Goal: Task Accomplishment & Management: Complete application form

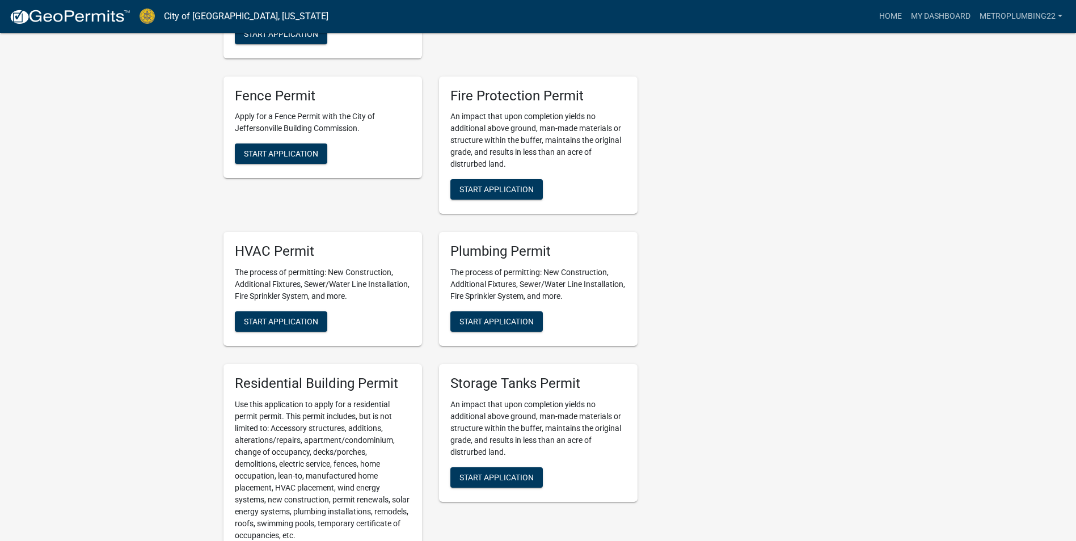
scroll to position [624, 0]
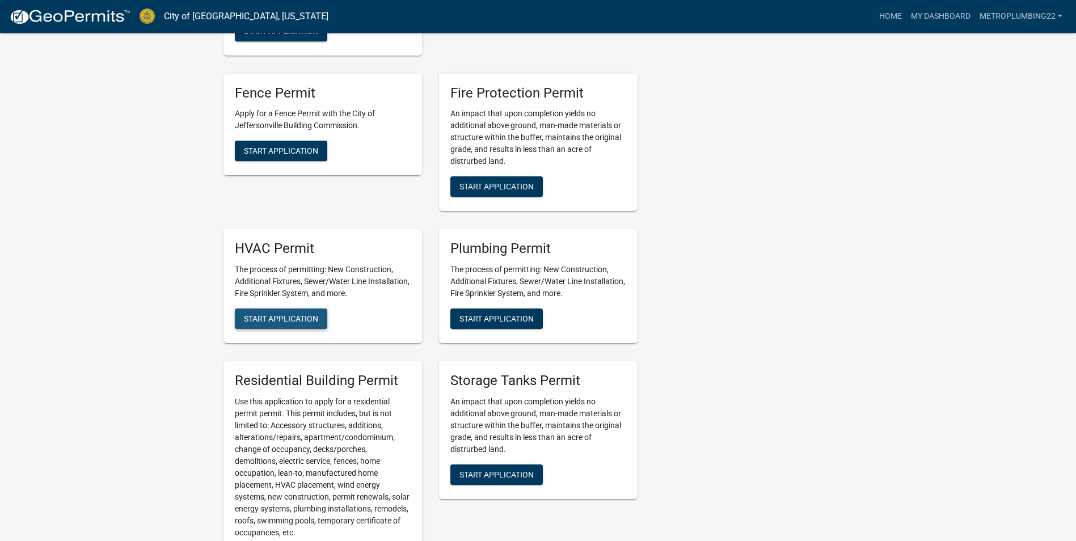
click at [275, 315] on span "Start Application" at bounding box center [281, 318] width 74 height 9
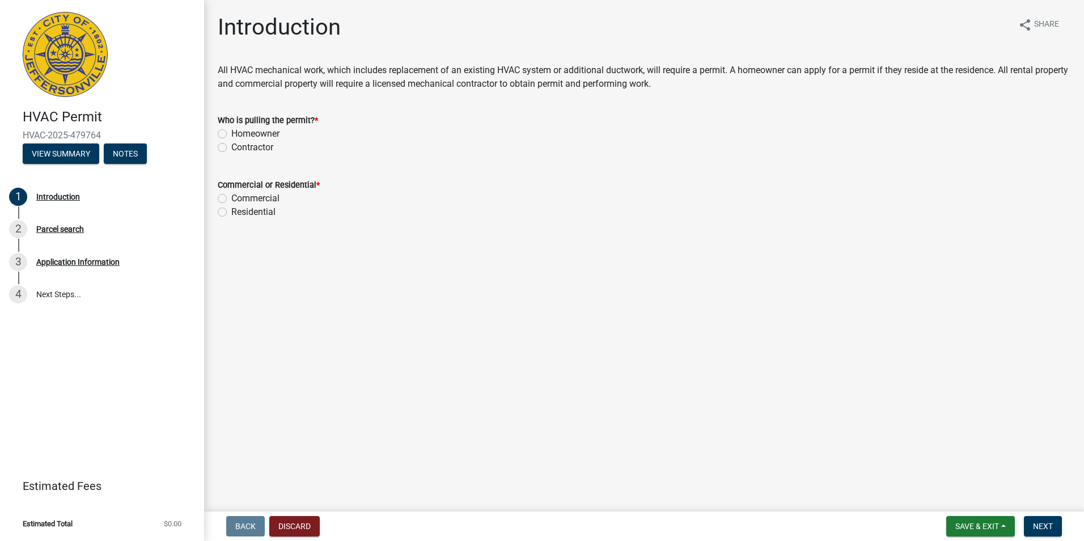
click at [231, 144] on label "Contractor" at bounding box center [252, 148] width 42 height 14
click at [231, 144] on input "Contractor" at bounding box center [234, 144] width 7 height 7
radio input "true"
click at [231, 214] on label "Residential" at bounding box center [253, 212] width 44 height 14
click at [231, 213] on input "Residential" at bounding box center [234, 208] width 7 height 7
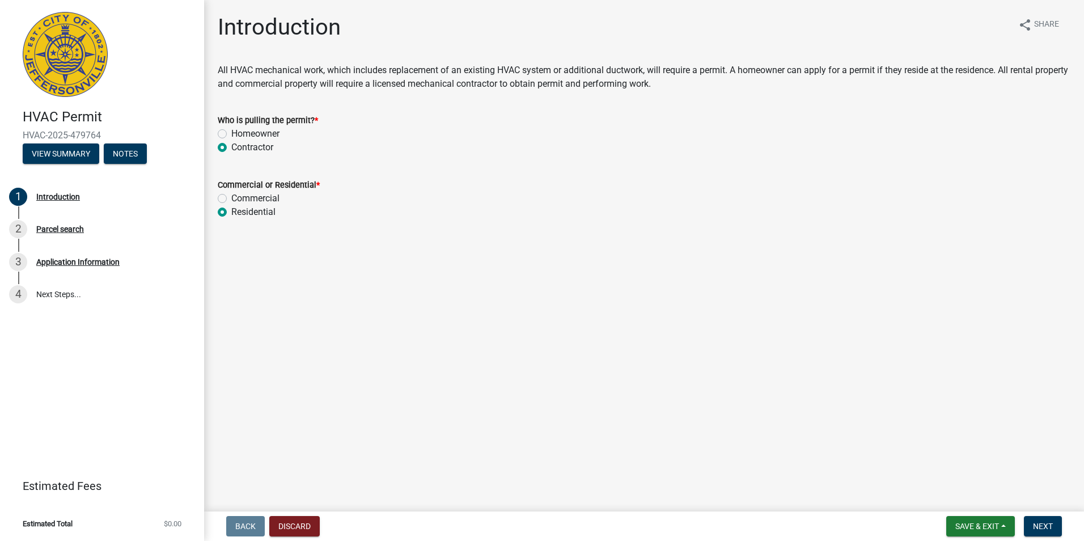
radio input "true"
click at [1046, 528] on span "Next" at bounding box center [1043, 526] width 20 height 9
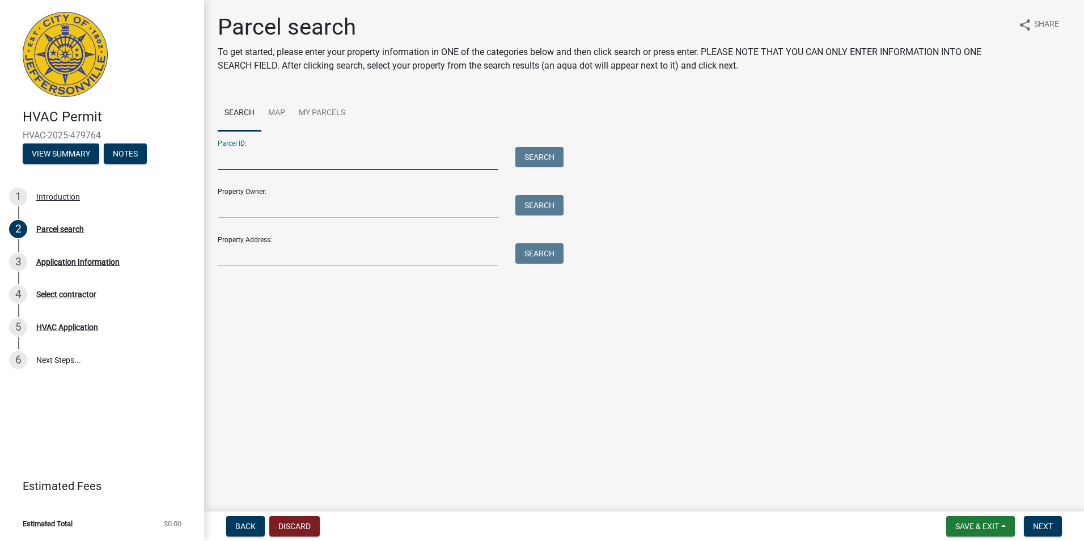
click at [260, 162] on input "Parcel ID:" at bounding box center [358, 158] width 281 height 23
type input "10-42-01-400-601.000-039"
click at [545, 147] on button "Search" at bounding box center [539, 157] width 48 height 20
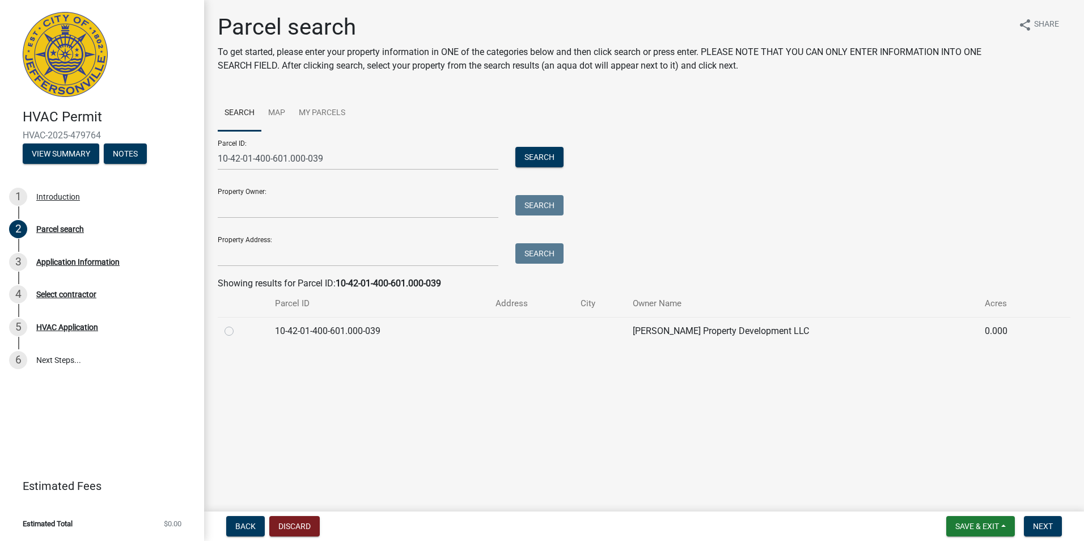
click at [238, 324] on label at bounding box center [238, 324] width 0 height 0
click at [238, 328] on input "radio" at bounding box center [241, 327] width 7 height 7
radio input "true"
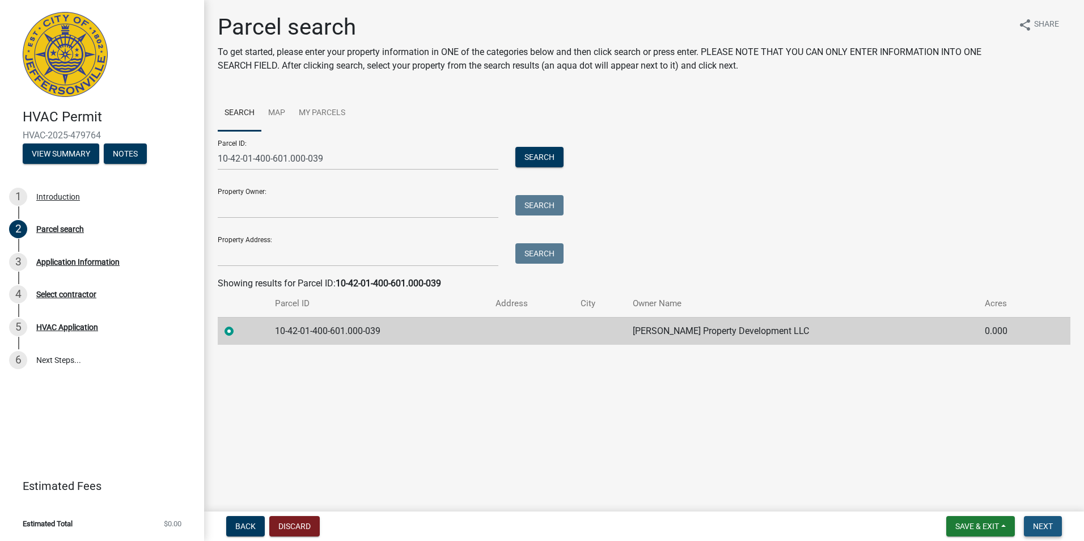
click at [1052, 528] on span "Next" at bounding box center [1043, 526] width 20 height 9
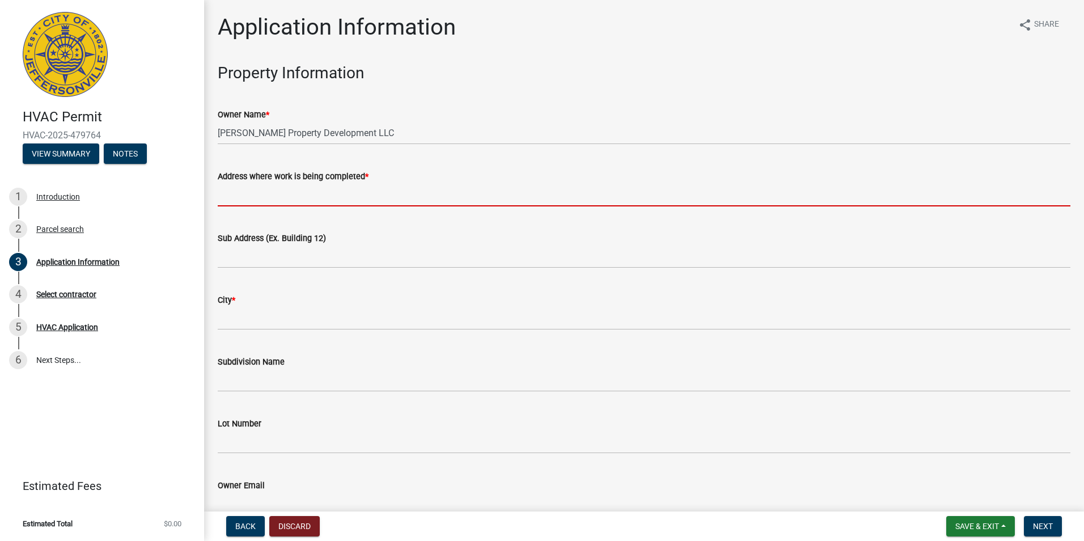
click at [344, 202] on input "Address where work is being completed *" at bounding box center [644, 194] width 853 height 23
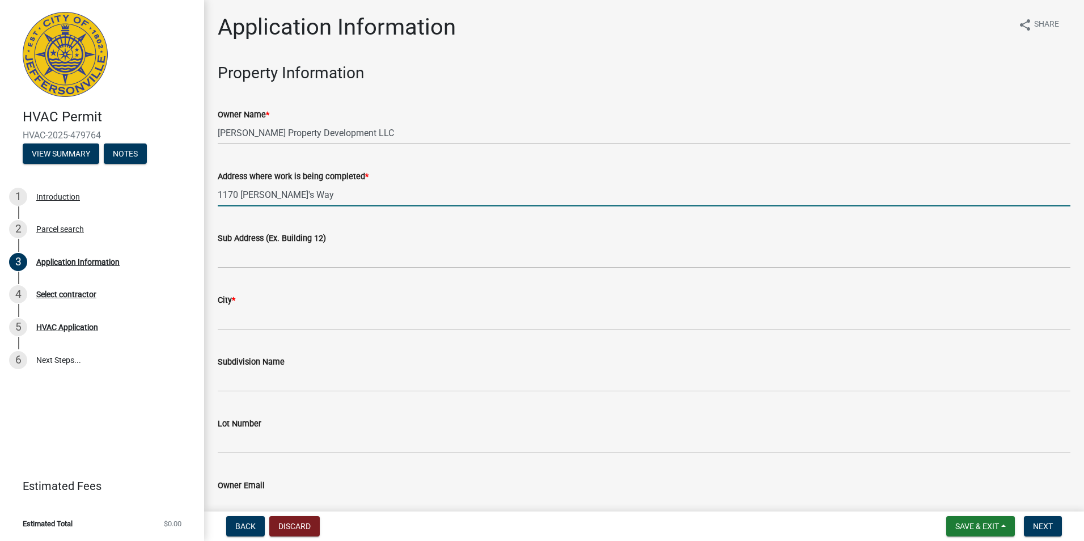
type input "1170 [PERSON_NAME]'s Way"
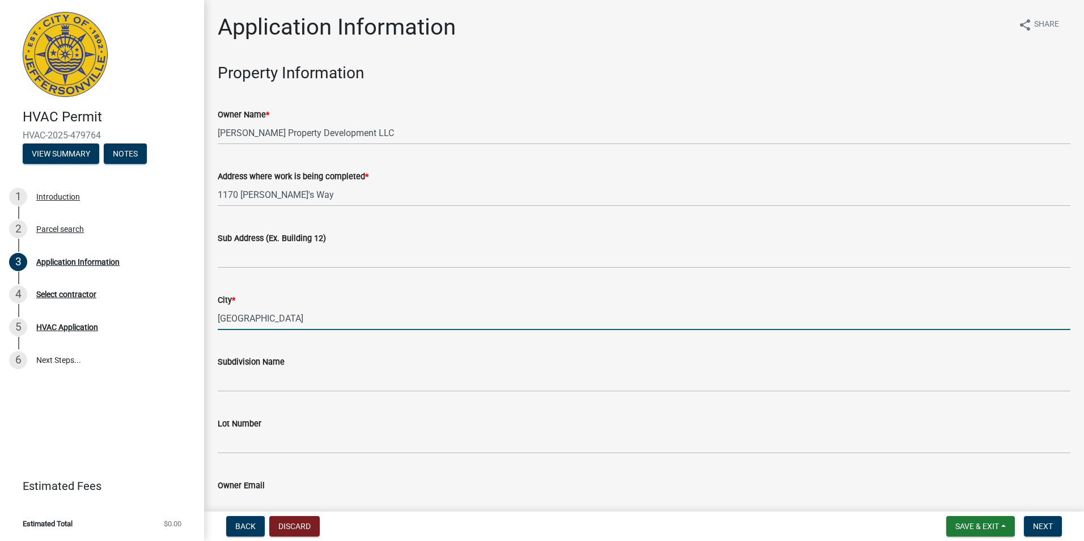
type input "[GEOGRAPHIC_DATA]"
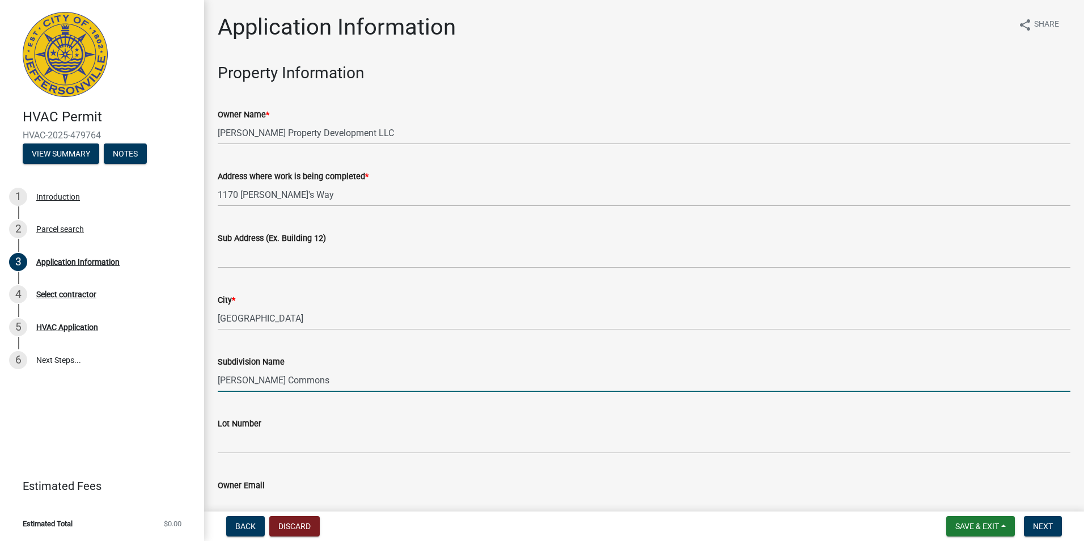
type input "[PERSON_NAME] Commons"
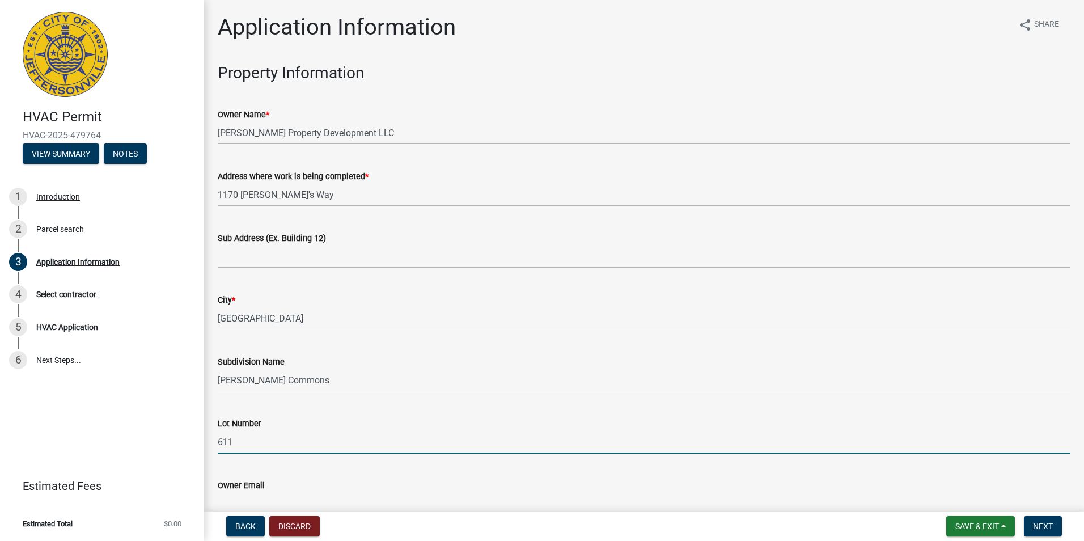
type input "611"
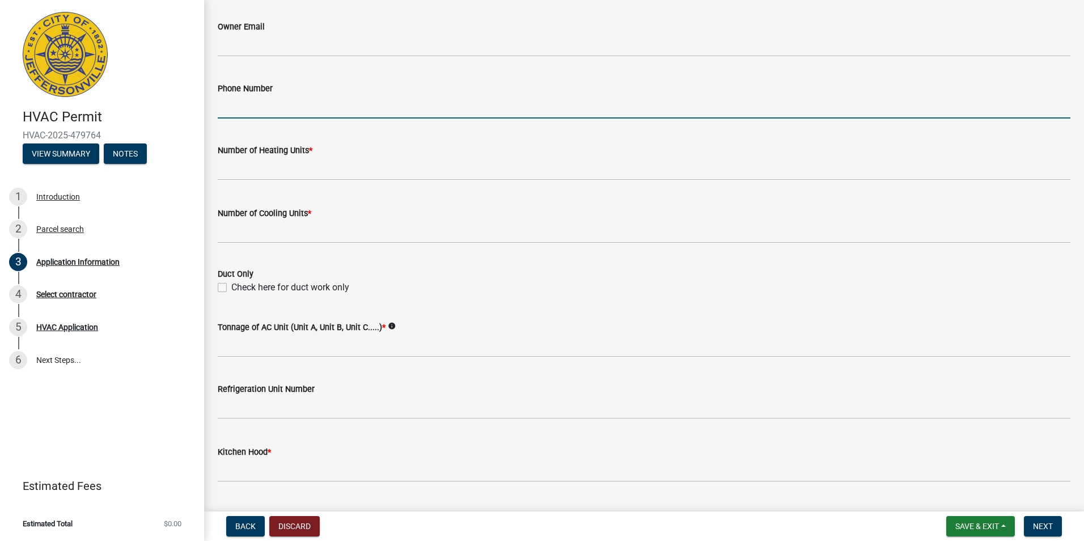
scroll to position [482, 0]
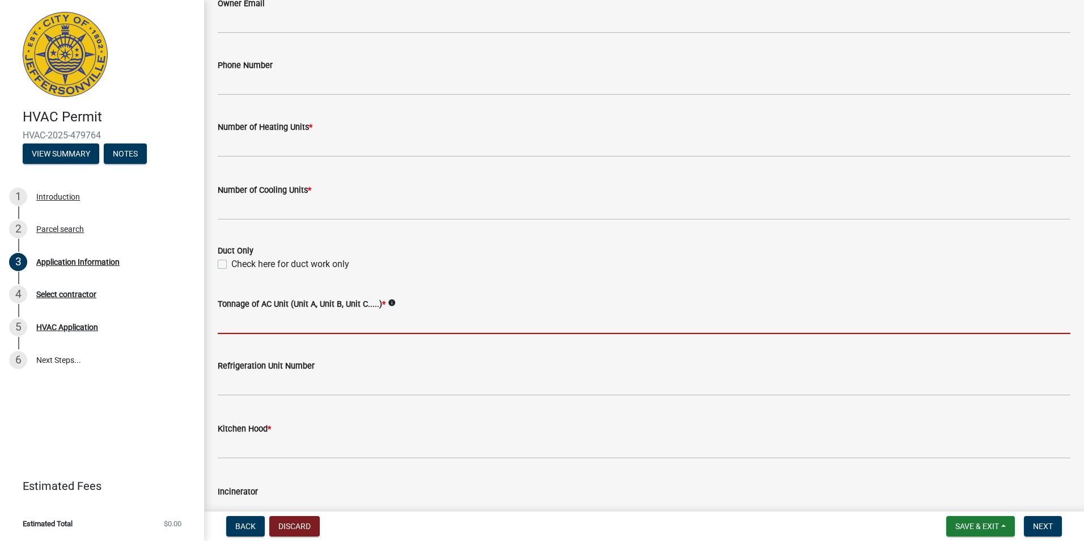
click at [315, 321] on input "Tonnage of AC Unit (Unit A, Unit B, Unit C.....) *" at bounding box center [644, 322] width 853 height 23
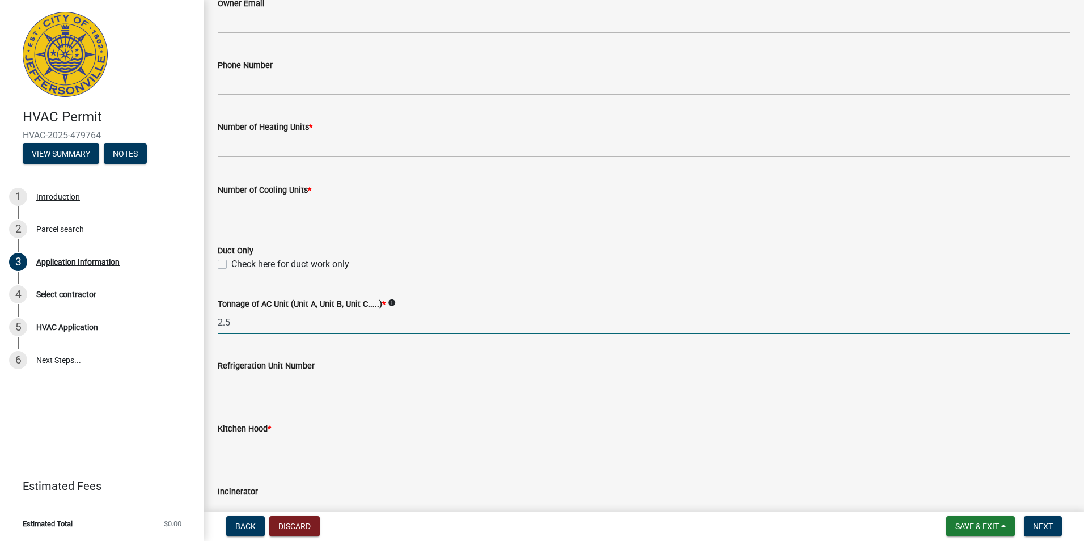
type input "2.5"
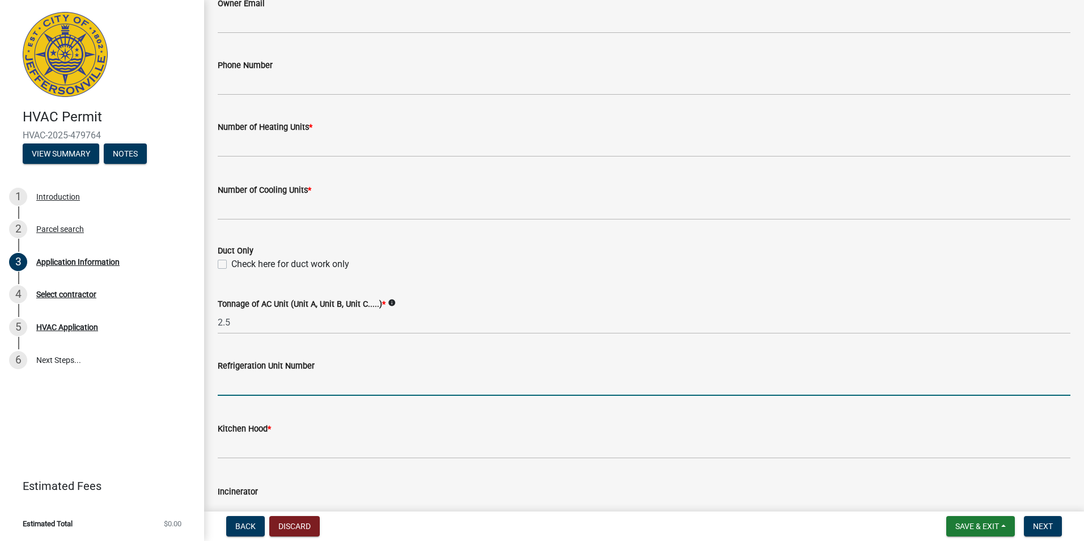
scroll to position [595, 0]
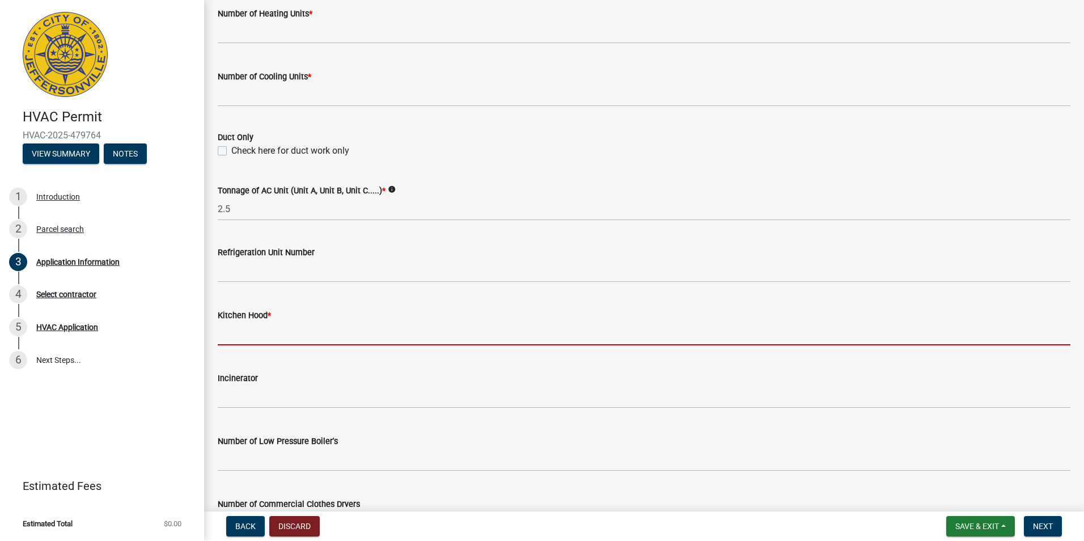
click at [299, 342] on input "text" at bounding box center [644, 333] width 853 height 23
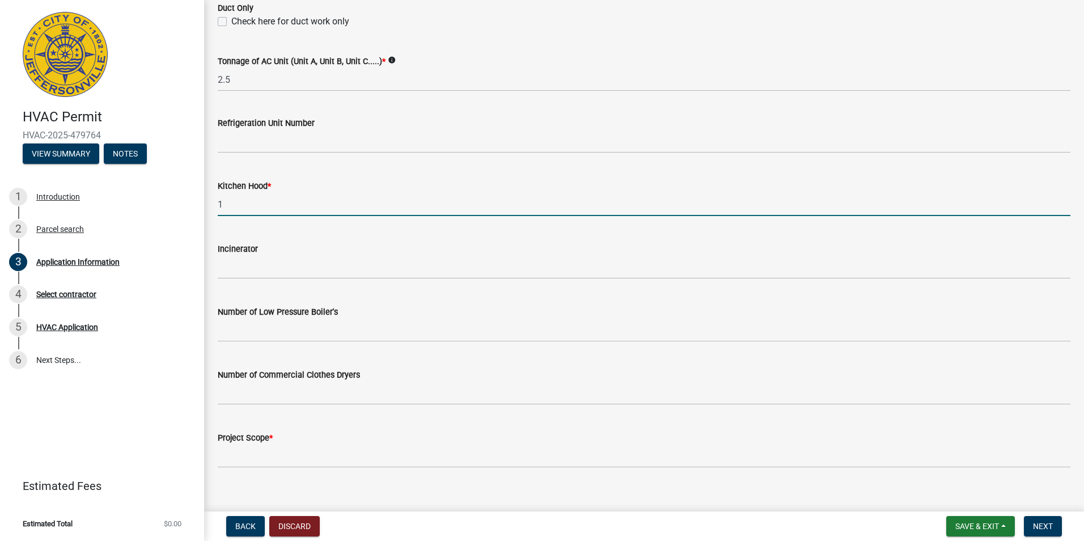
scroll to position [739, 0]
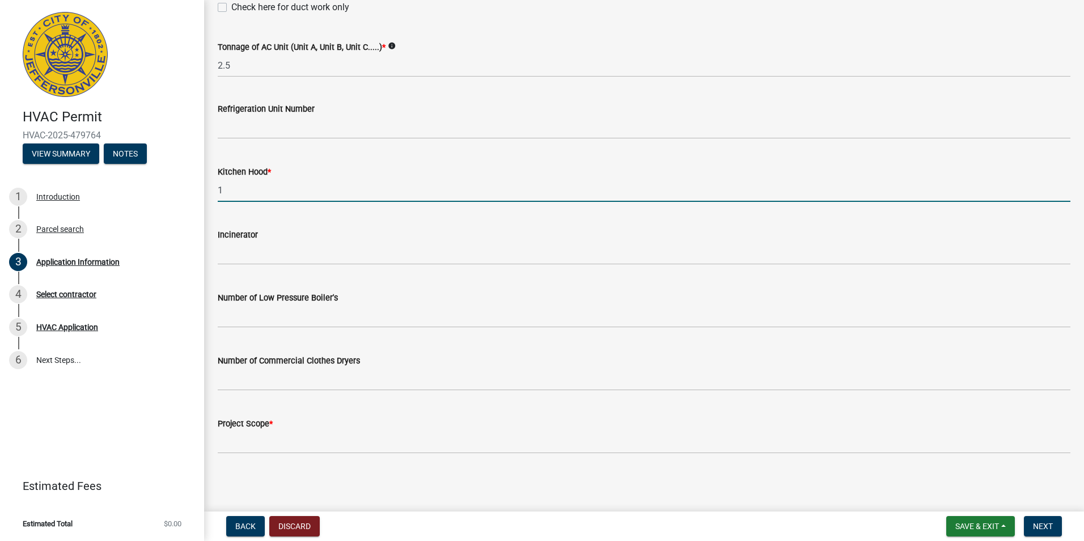
type input "1"
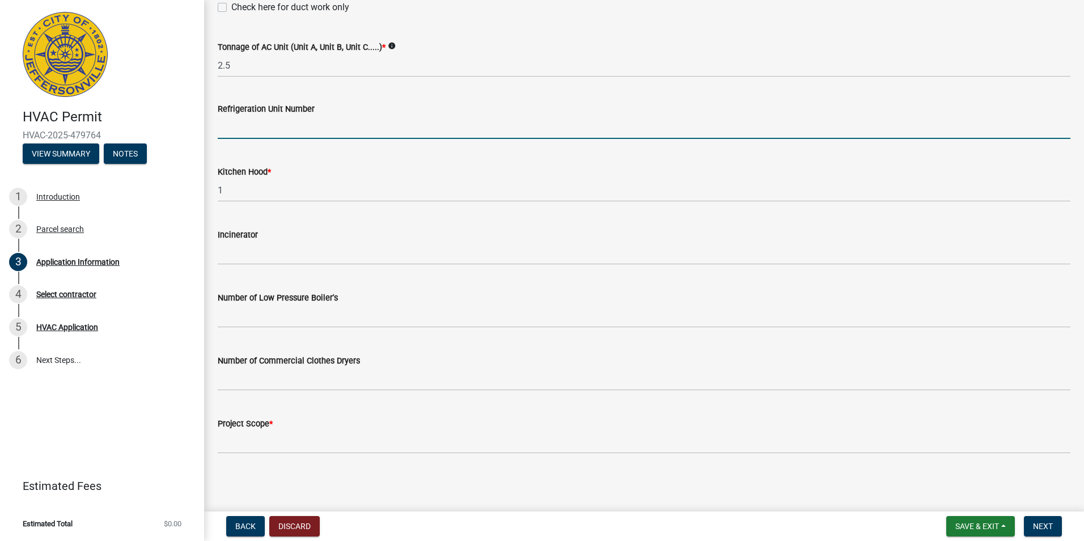
click at [282, 132] on input "text" at bounding box center [644, 127] width 853 height 23
type input "1"
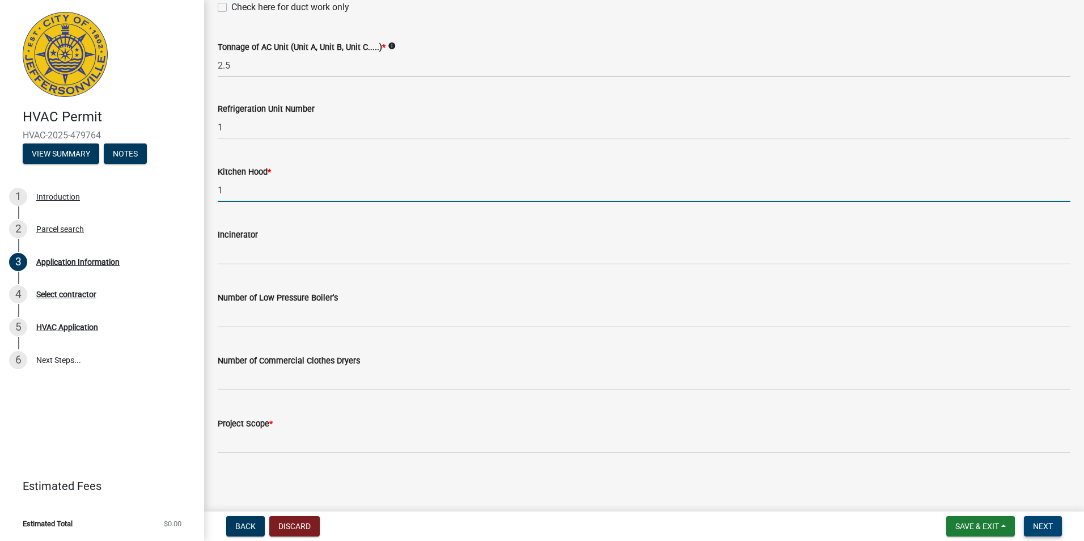
click at [1056, 528] on button "Next" at bounding box center [1043, 526] width 38 height 20
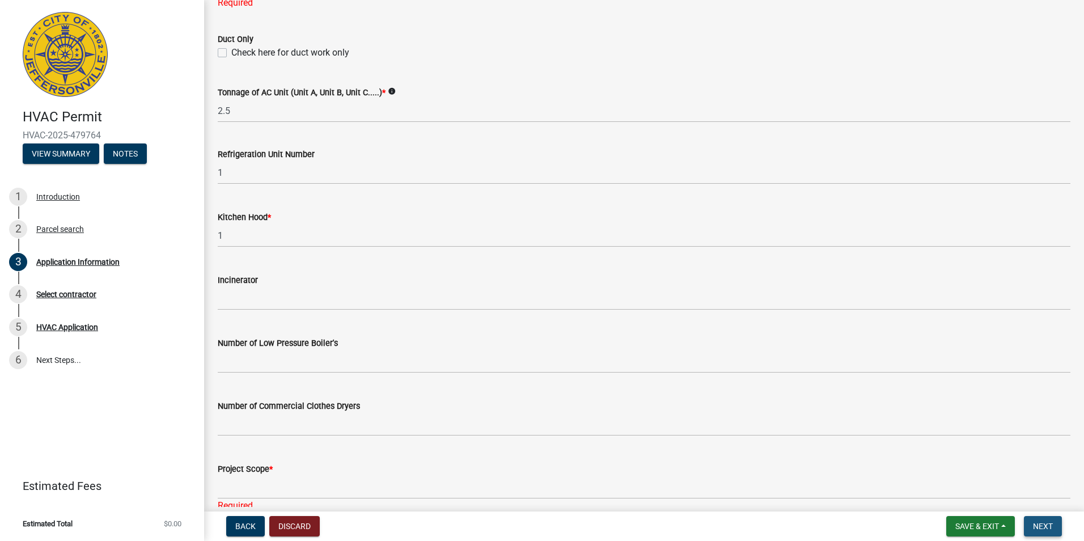
scroll to position [784, 0]
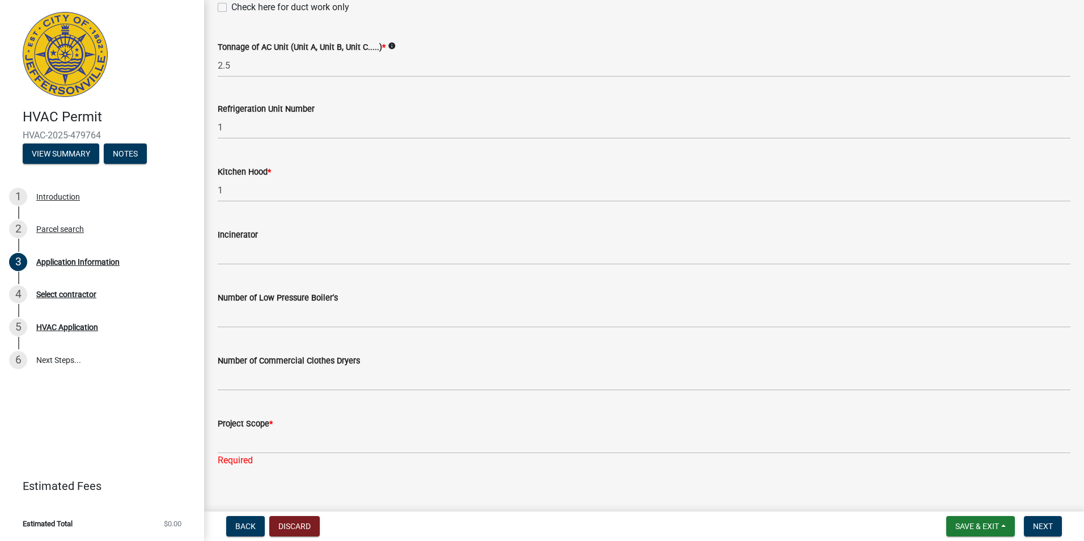
click at [304, 421] on div "Project Scope *" at bounding box center [644, 424] width 853 height 14
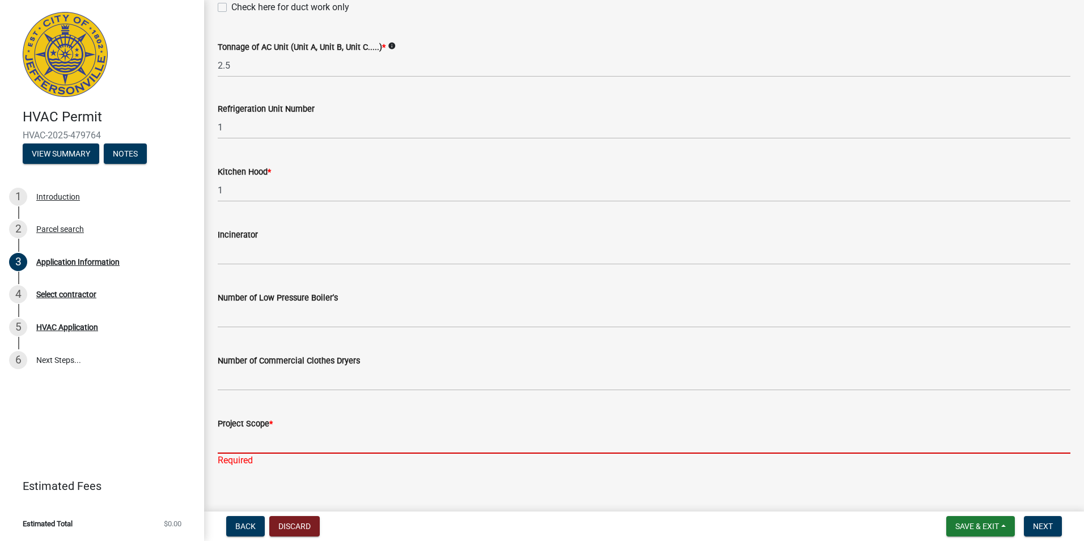
click at [297, 437] on input "Project Scope *" at bounding box center [644, 441] width 853 height 23
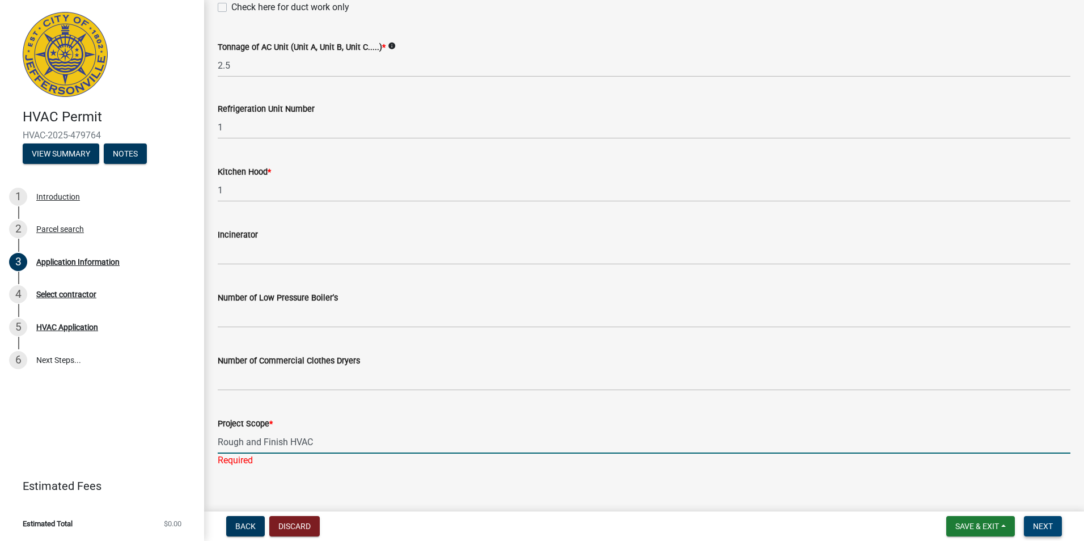
type input "Rough and Finish HVAC"
click at [1035, 525] on span "Next" at bounding box center [1043, 526] width 20 height 9
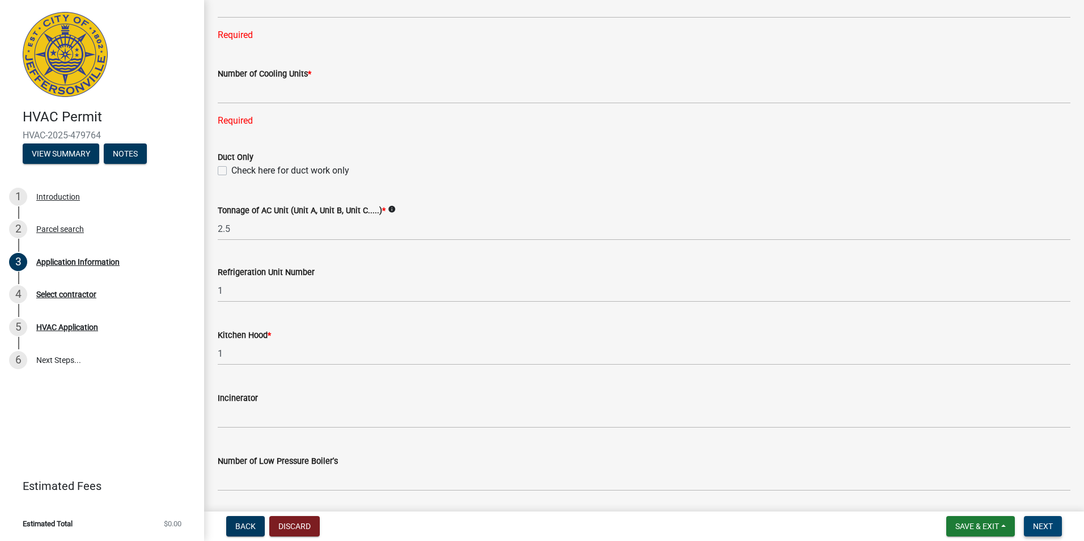
scroll to position [501, 0]
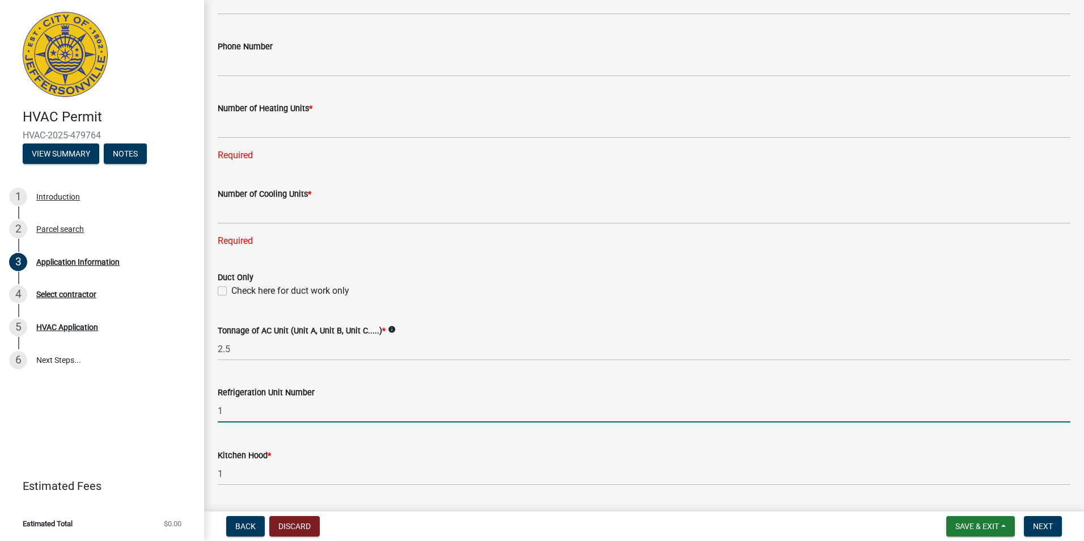
click at [249, 407] on input "1" at bounding box center [644, 410] width 853 height 23
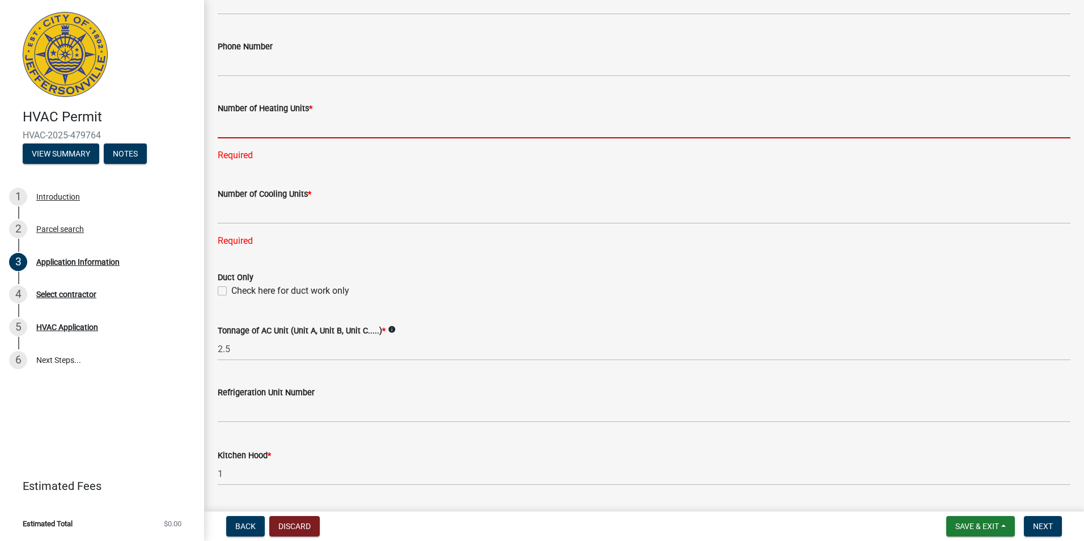
click at [235, 130] on input "text" at bounding box center [644, 126] width 853 height 23
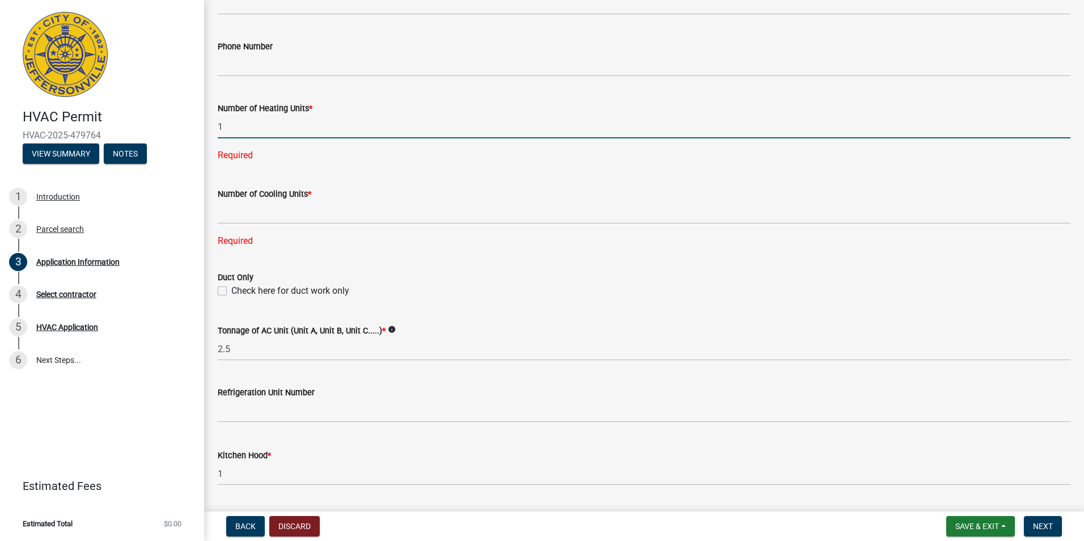
type input "1"
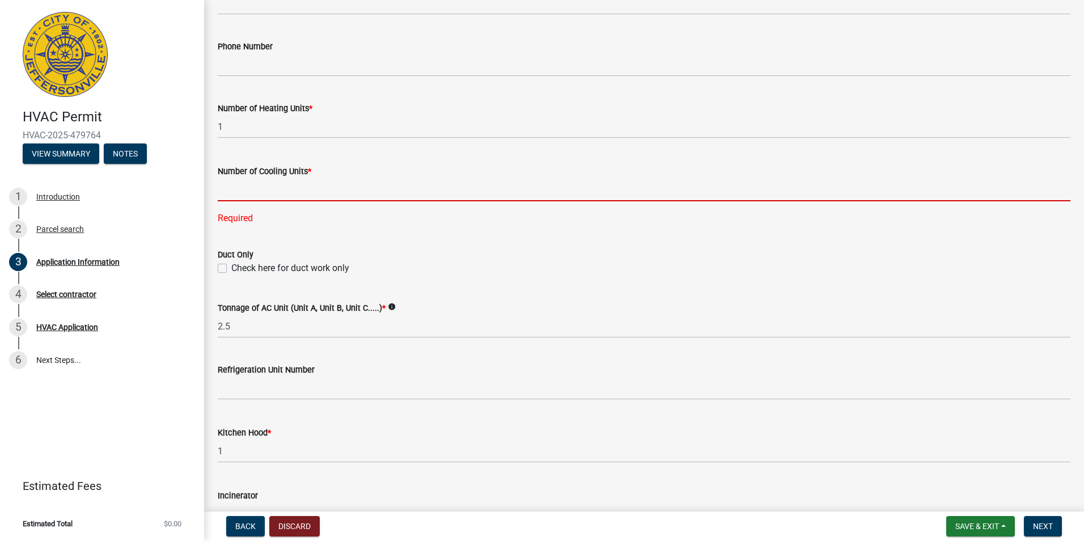
click at [248, 221] on div "Number of Cooling Units * Required" at bounding box center [644, 187] width 853 height 77
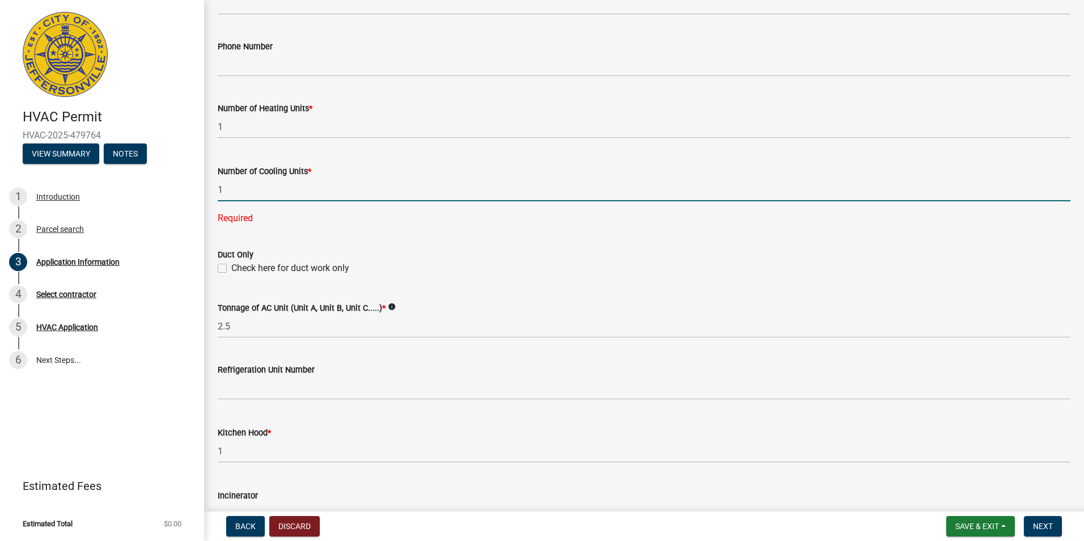
type input "1"
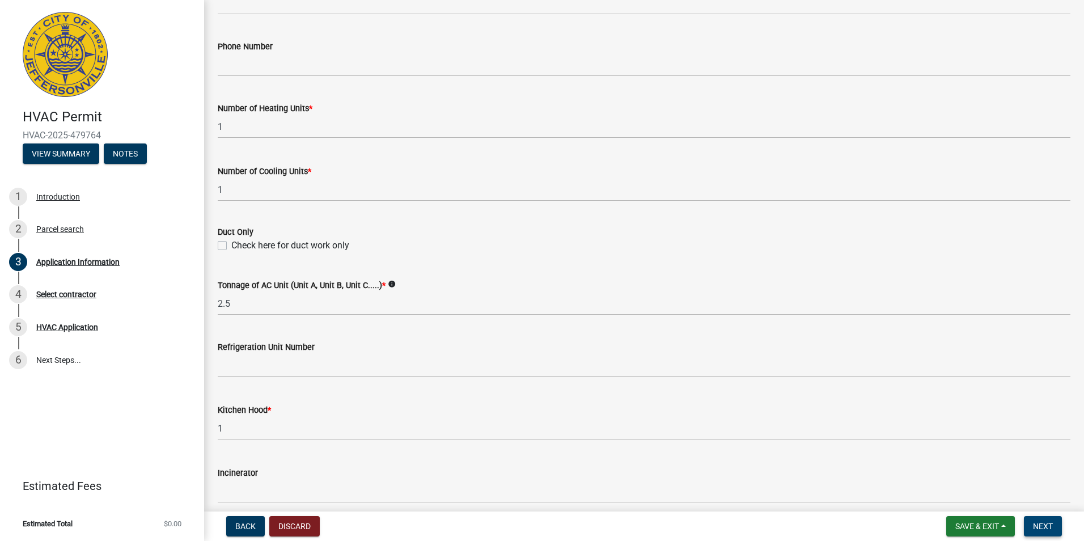
click at [1034, 530] on span "Next" at bounding box center [1043, 526] width 20 height 9
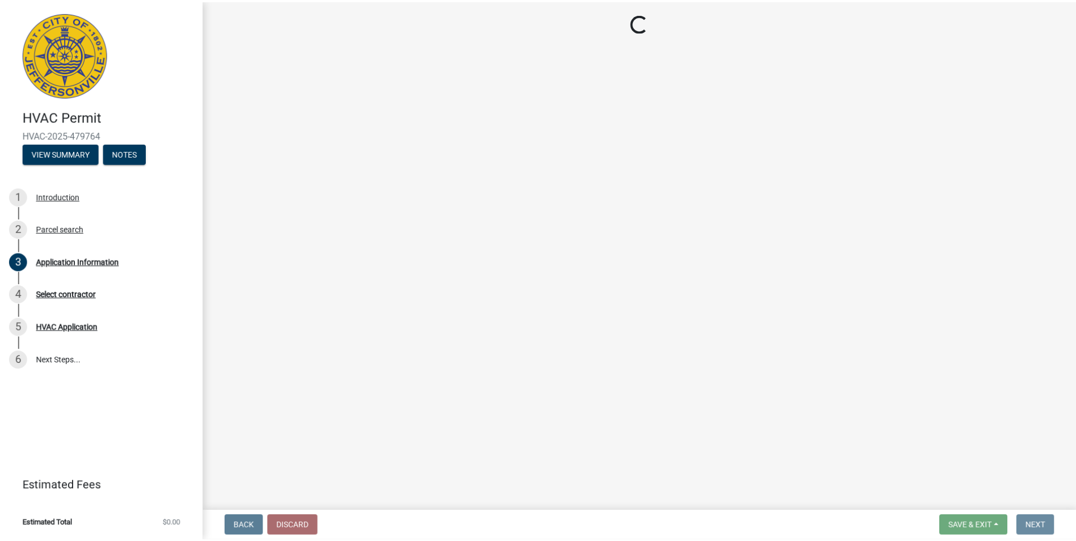
scroll to position [0, 0]
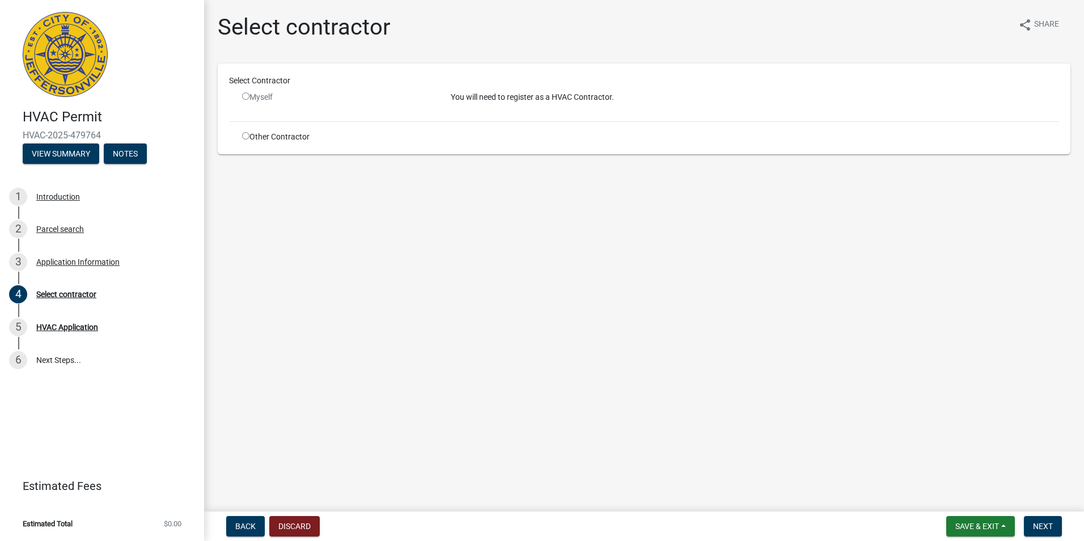
click at [249, 137] on input "radio" at bounding box center [245, 135] width 7 height 7
radio input "true"
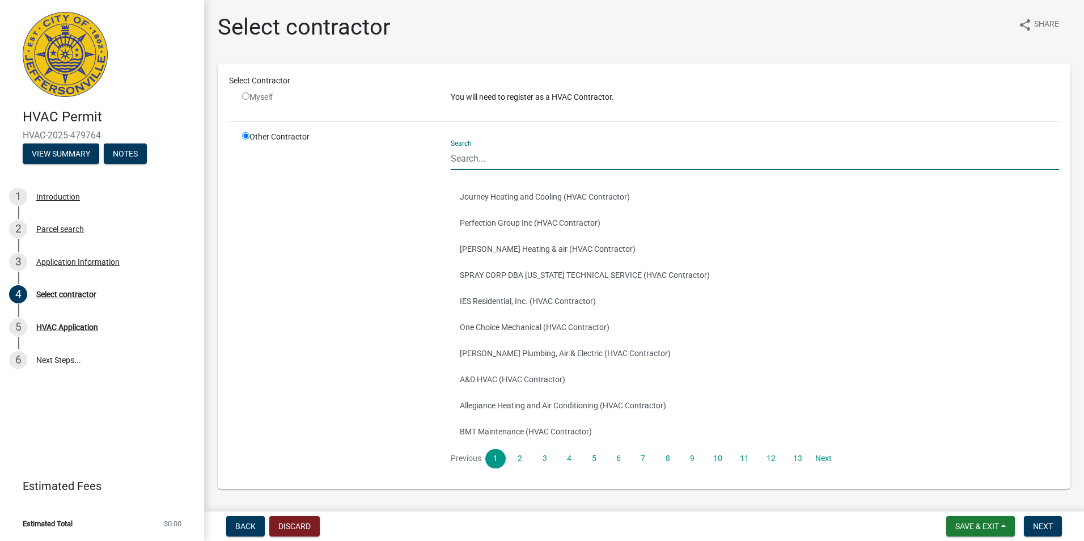
click at [475, 164] on input "Search" at bounding box center [755, 158] width 608 height 23
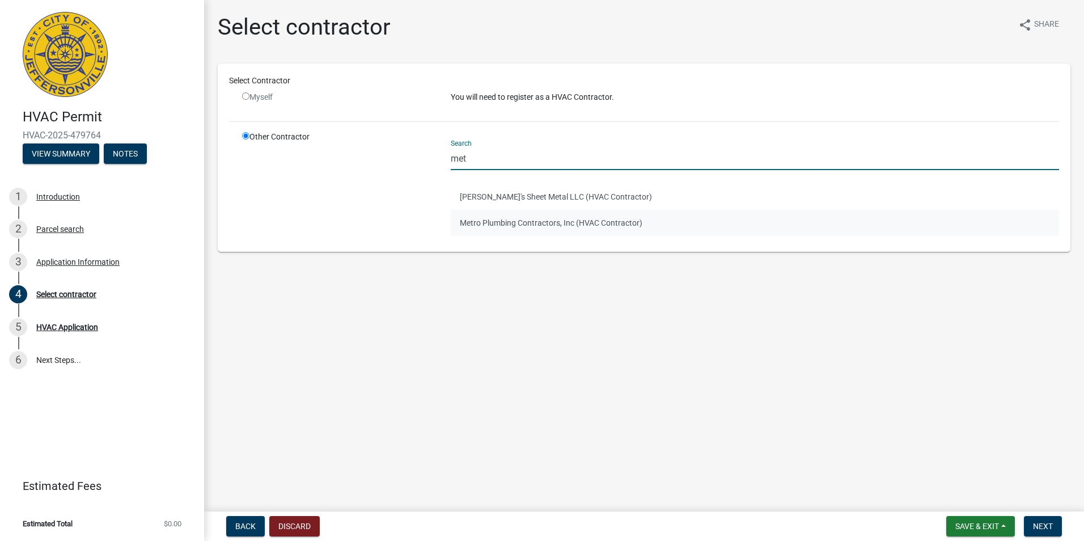
type input "met"
click at [469, 217] on button "Metro Plumbing Contractors, Inc (HVAC Contractor)" at bounding box center [755, 223] width 608 height 26
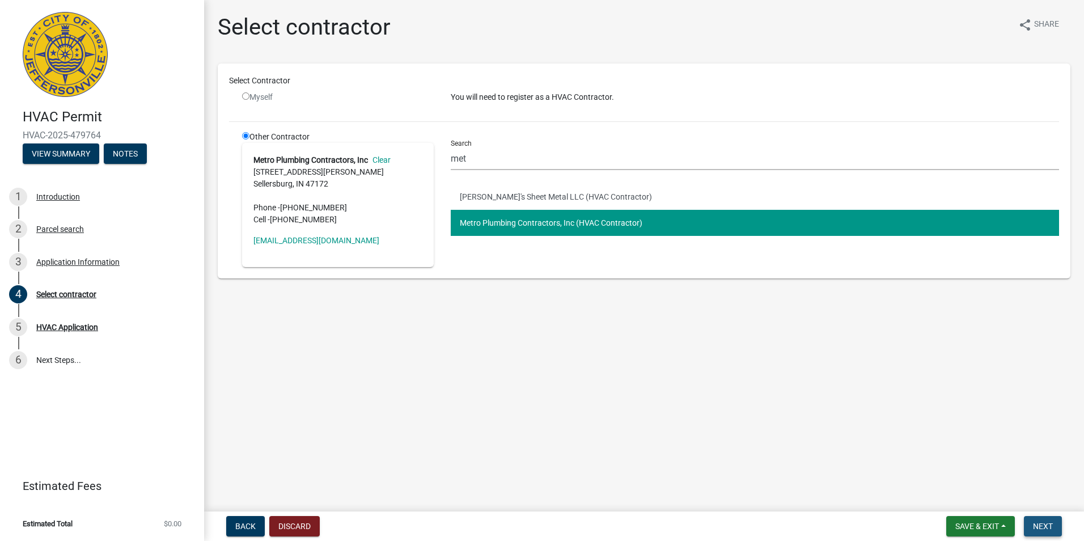
click at [1049, 529] on span "Next" at bounding box center [1043, 526] width 20 height 9
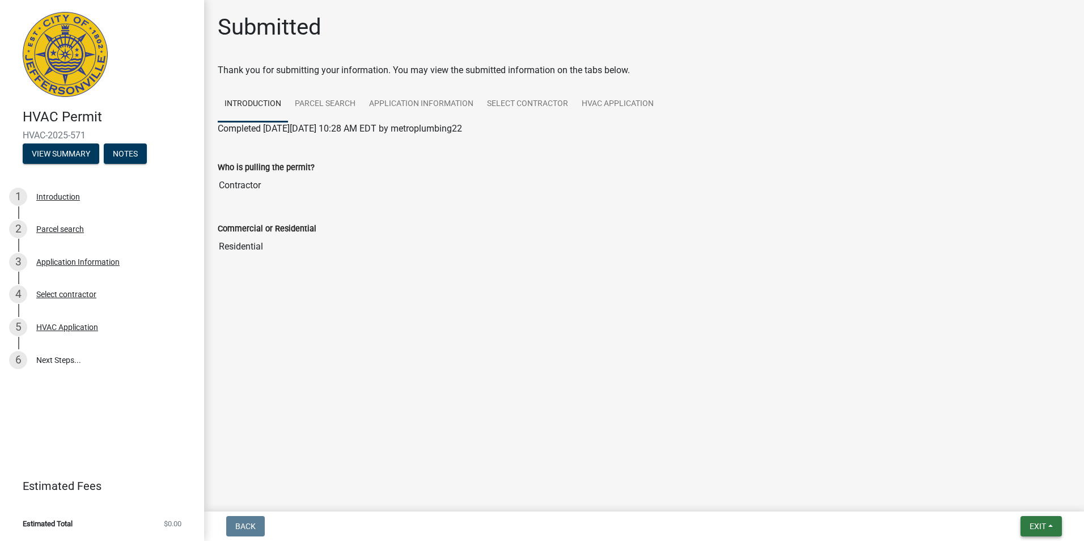
click at [1036, 525] on span "Exit" at bounding box center [1038, 526] width 16 height 9
click at [1013, 500] on button "Save & Exit" at bounding box center [1016, 496] width 91 height 27
